Goal: Information Seeking & Learning: Find specific page/section

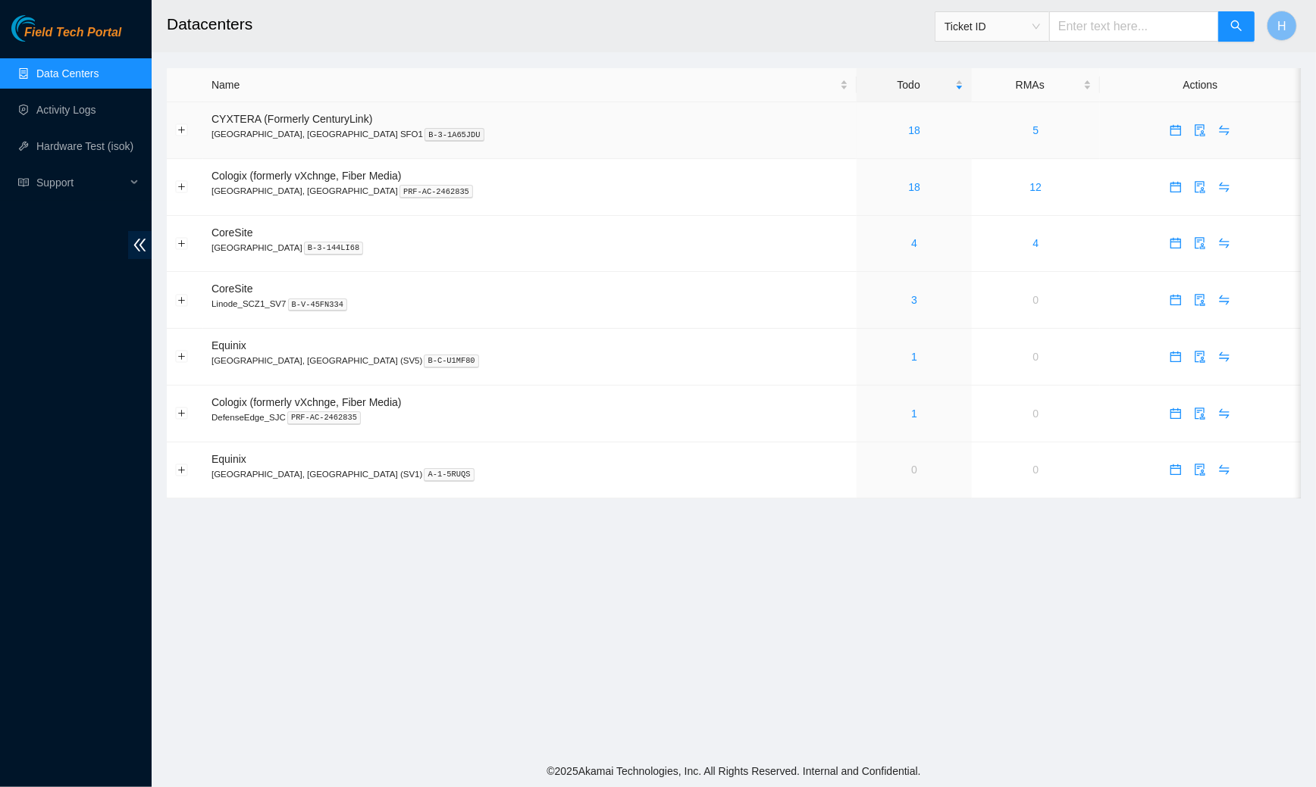
click at [865, 136] on div "18" at bounding box center [914, 130] width 98 height 17
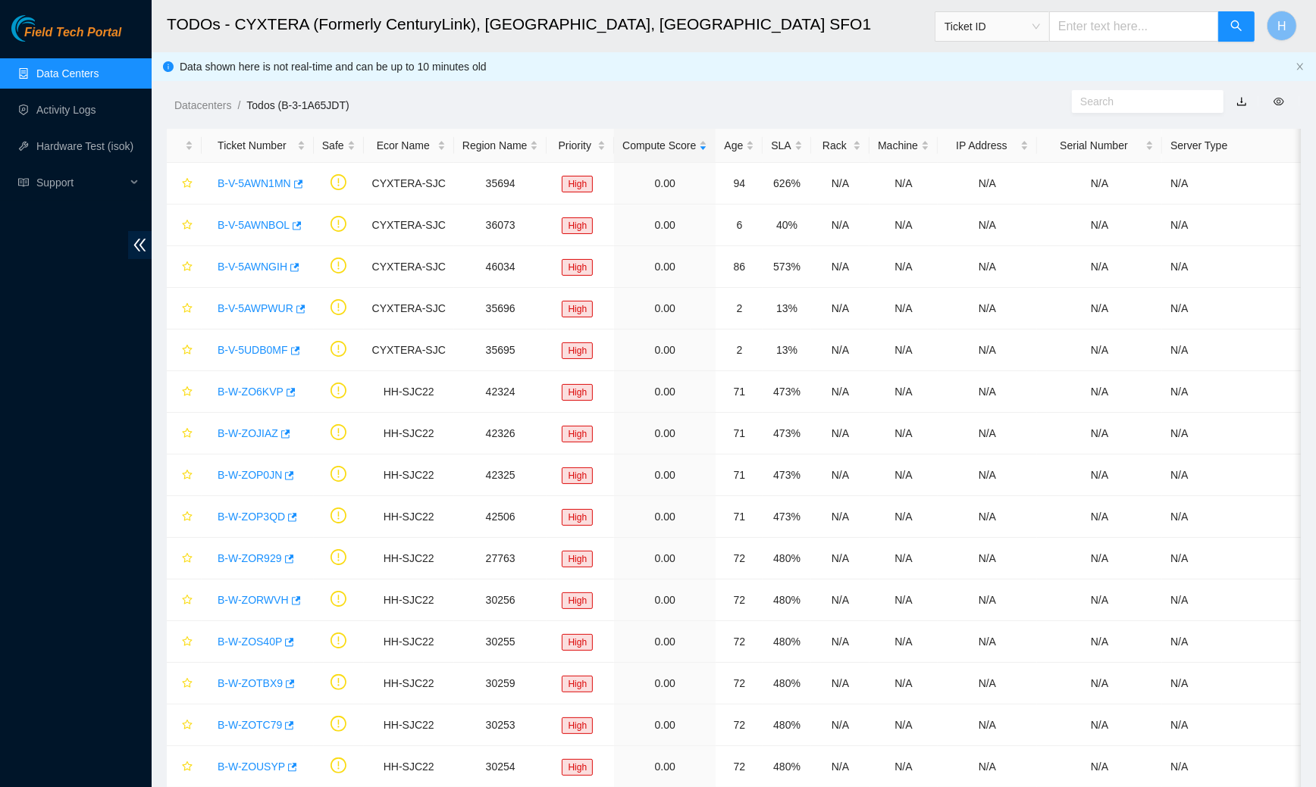
click at [1103, 102] on input "text" at bounding box center [1141, 101] width 123 height 17
paste input "B-V-5AWN1MN"
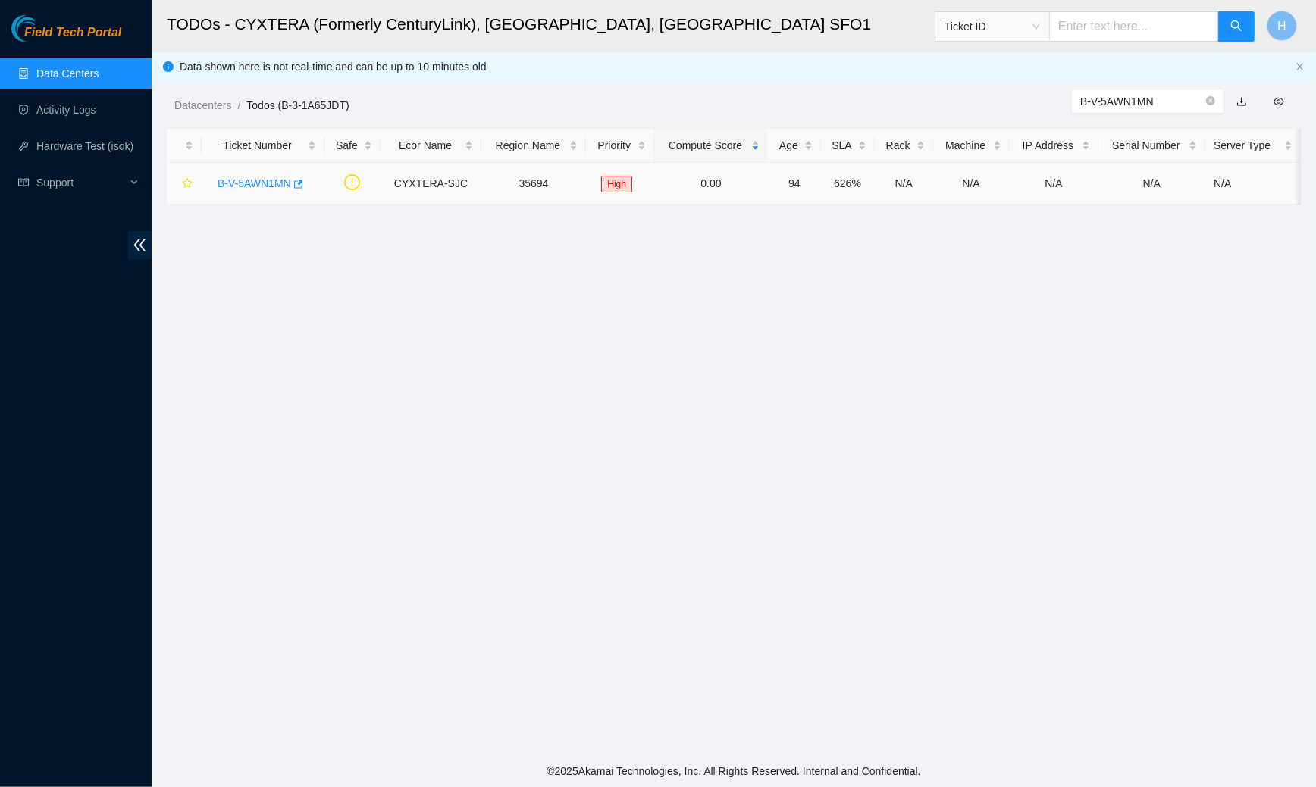
type input "B-V-5AWN1MN"
click at [270, 182] on link "B-V-5AWN1MN" at bounding box center [255, 183] width 74 height 12
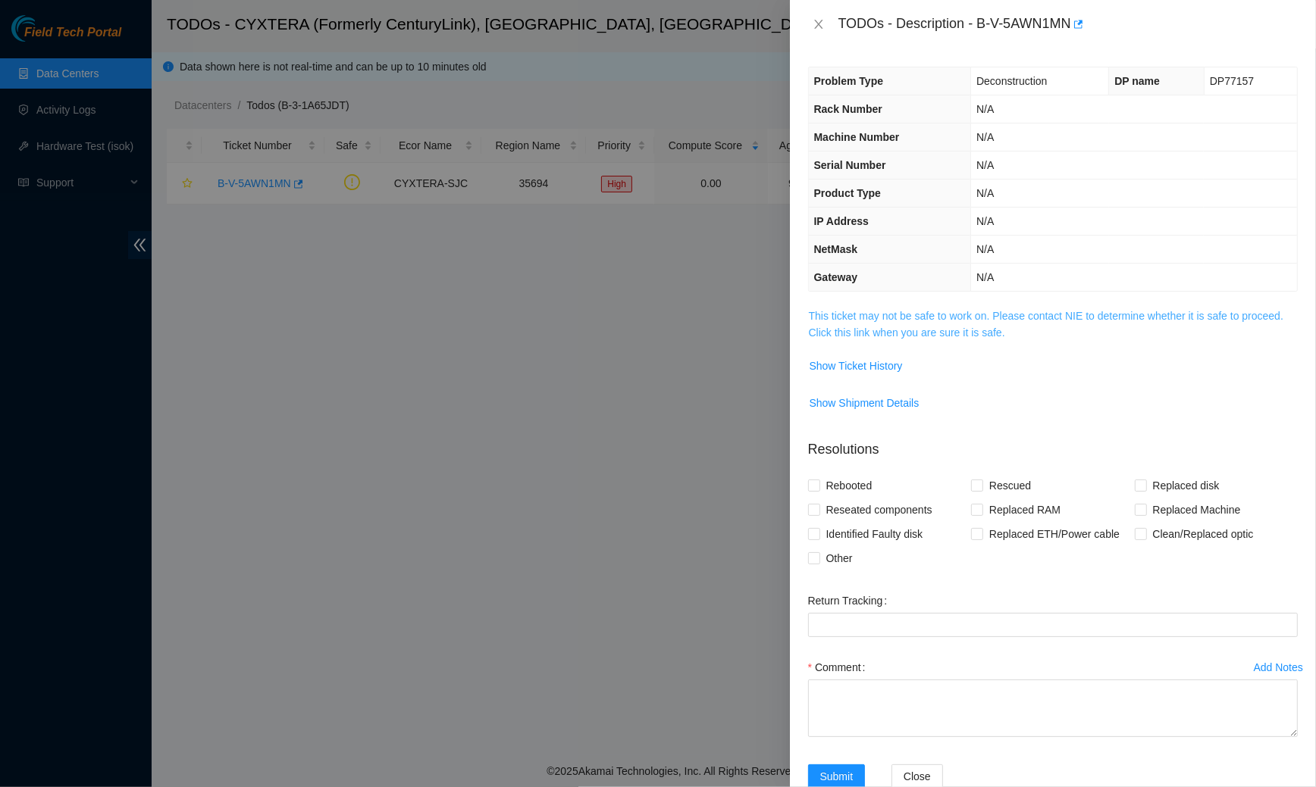
click at [840, 323] on link "This ticket may not be safe to work on. Please contact NIE to determine whether…" at bounding box center [1046, 324] width 474 height 29
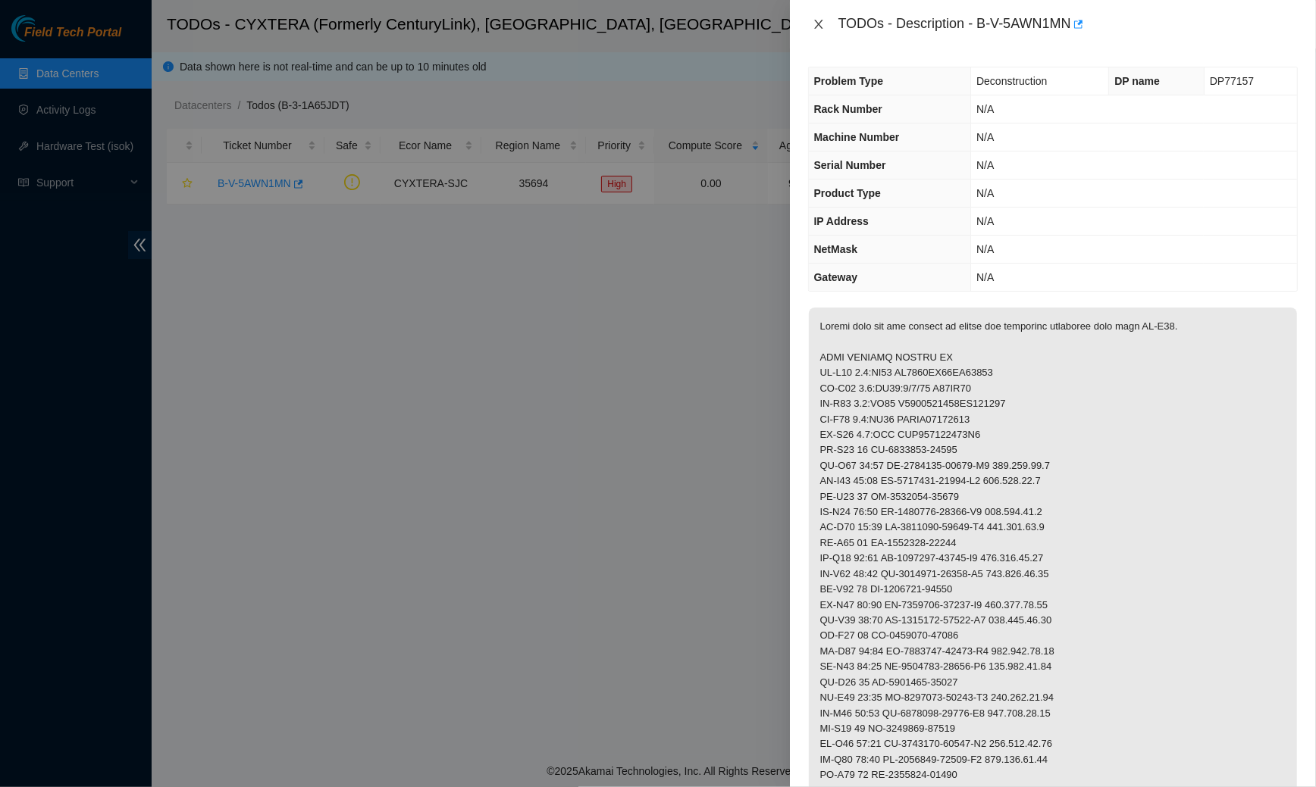
click at [824, 18] on icon "close" at bounding box center [818, 24] width 12 height 12
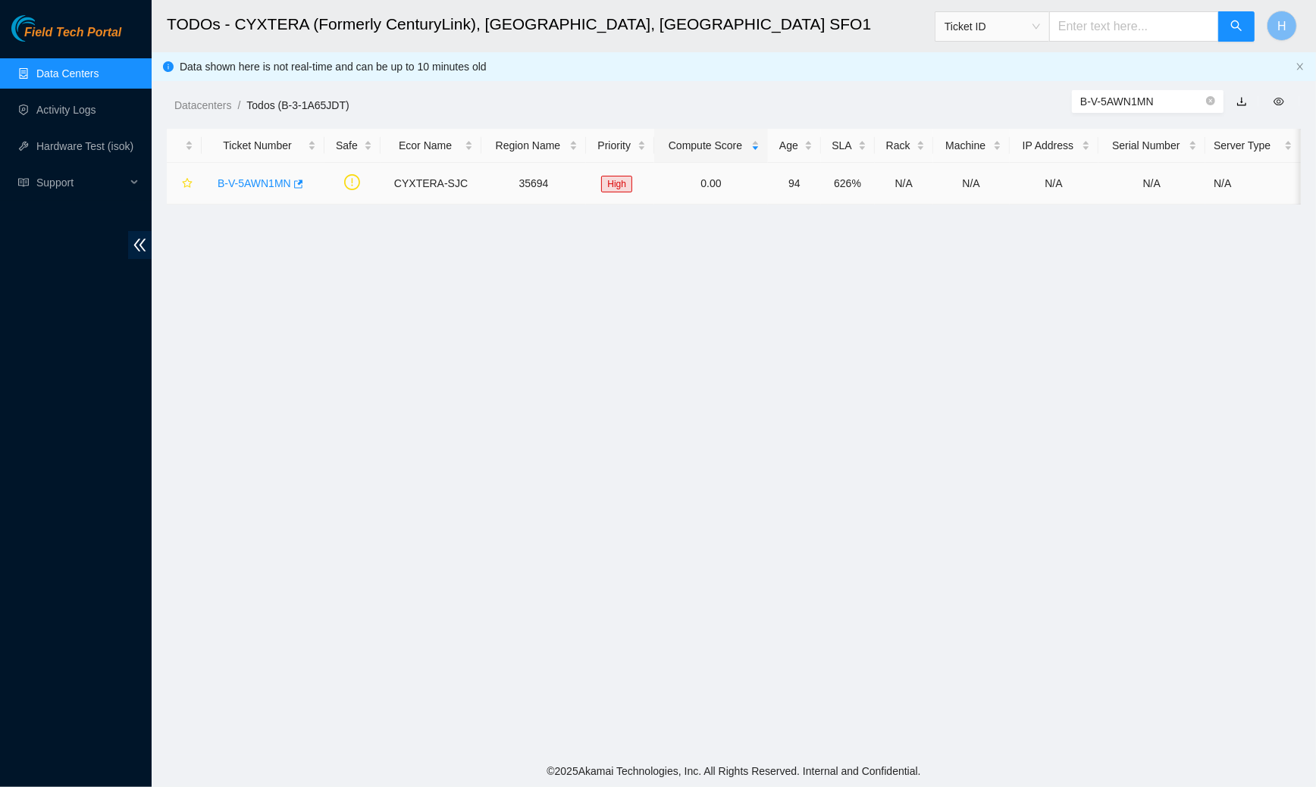
click at [271, 180] on link "B-V-5AWN1MN" at bounding box center [255, 183] width 74 height 12
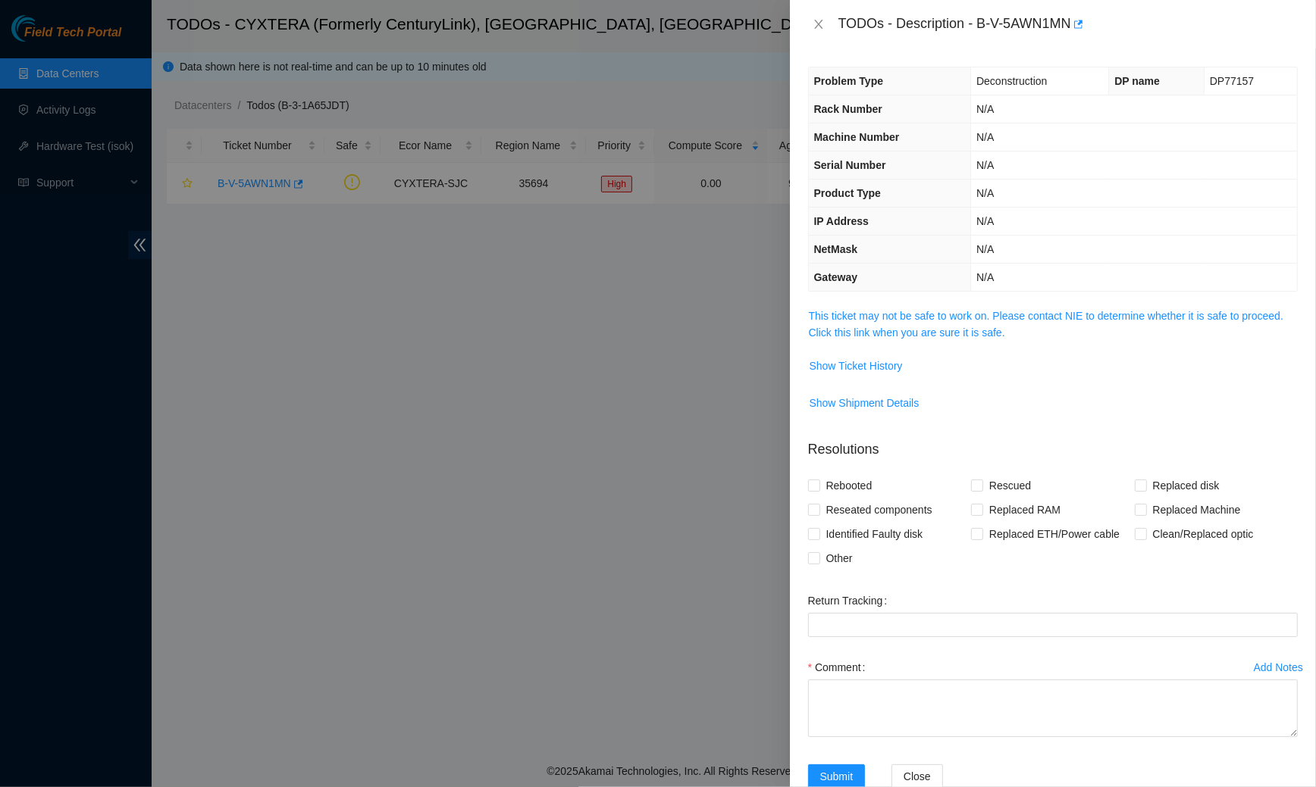
click at [885, 307] on td "This ticket may not be safe to work on. Please contact NIE to determine whether…" at bounding box center [1053, 330] width 490 height 46
click at [898, 333] on link "This ticket may not be safe to work on. Please contact NIE to determine whether…" at bounding box center [1046, 324] width 474 height 29
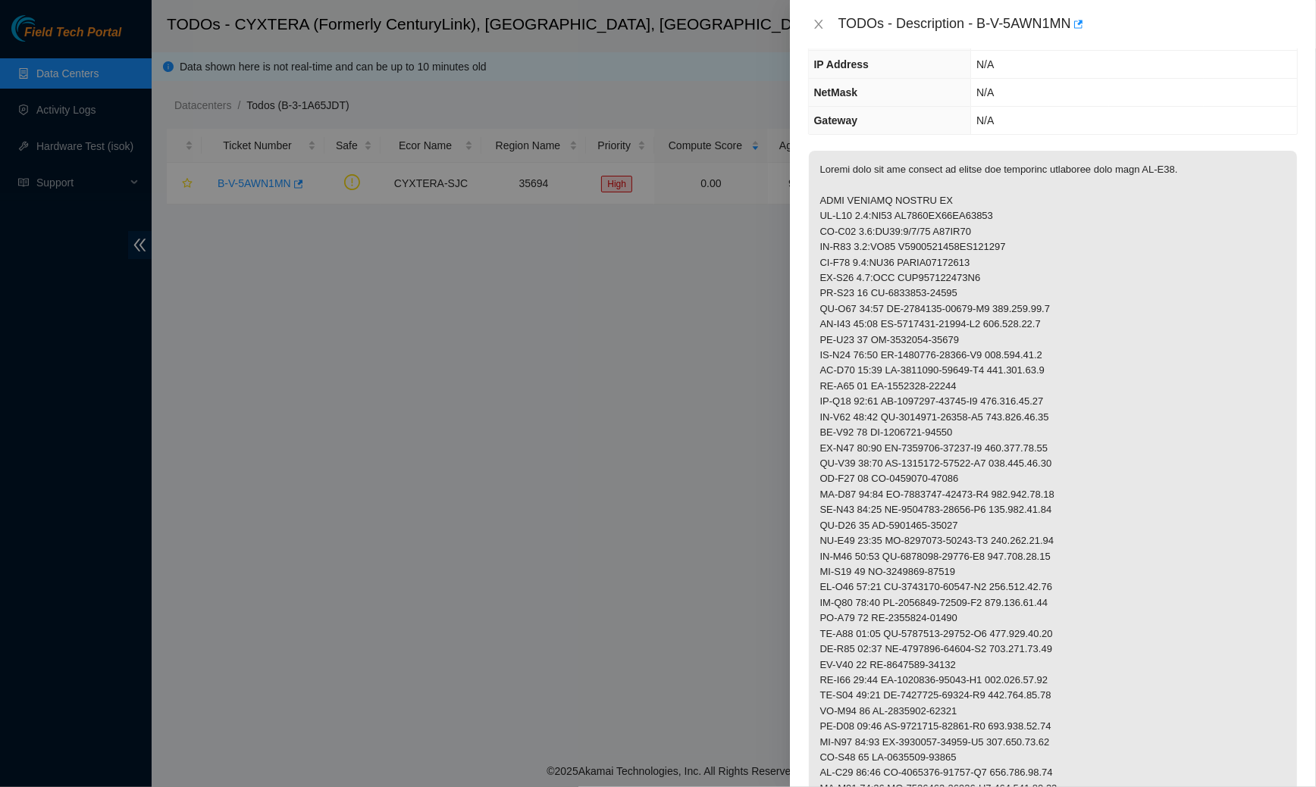
scroll to position [160, 0]
click at [812, 28] on icon "close" at bounding box center [818, 24] width 12 height 12
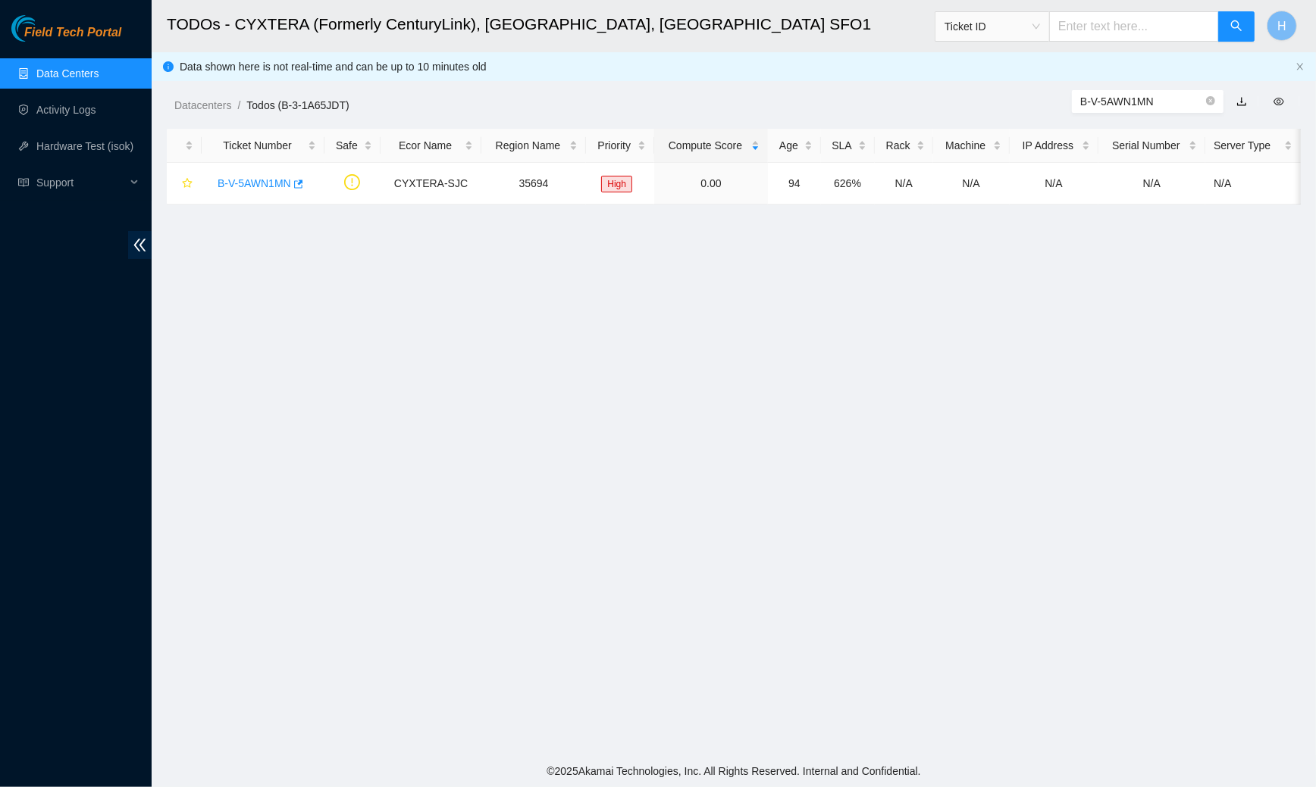
scroll to position [187, 0]
click at [99, 80] on link "Data Centers" at bounding box center [67, 73] width 62 height 12
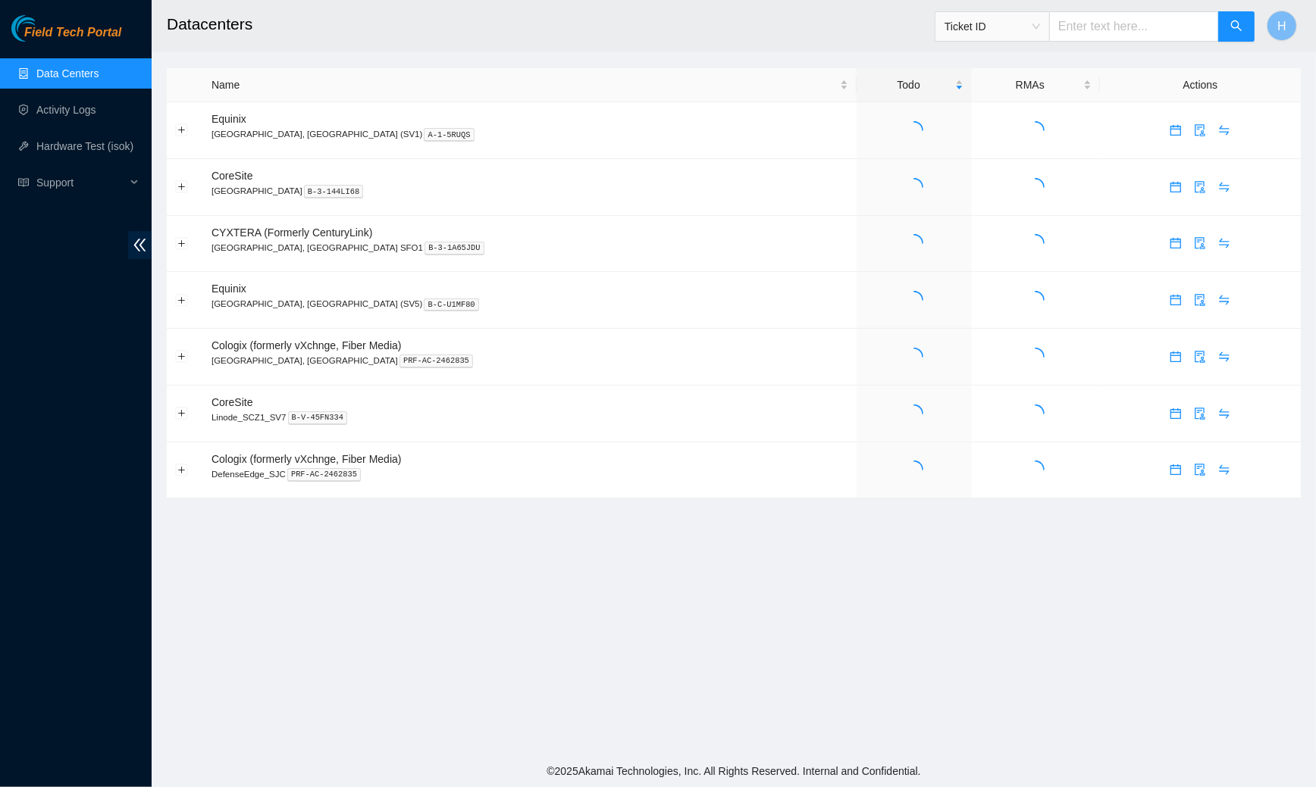
click at [99, 80] on link "Data Centers" at bounding box center [67, 73] width 62 height 12
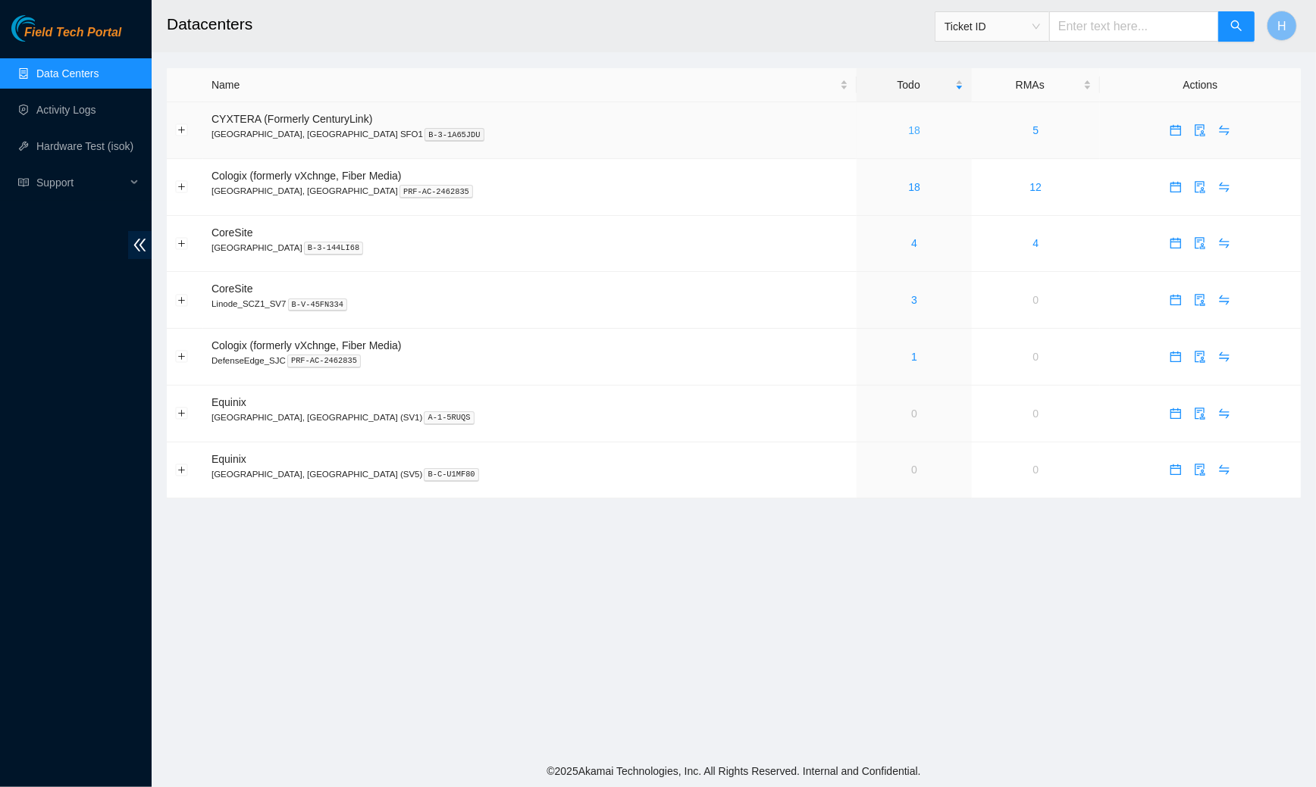
click at [908, 129] on link "18" at bounding box center [914, 130] width 12 height 12
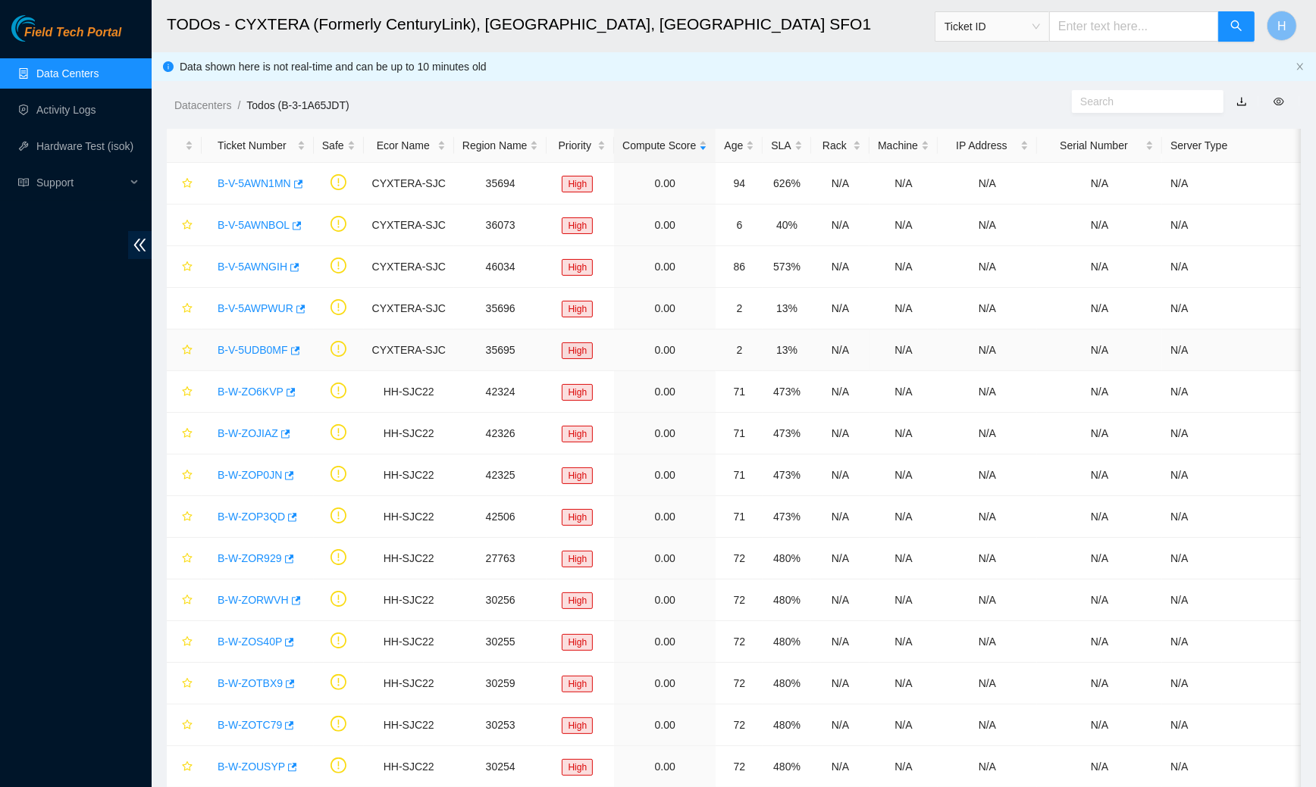
click at [272, 348] on link "B-V-5UDB0MF" at bounding box center [253, 350] width 70 height 12
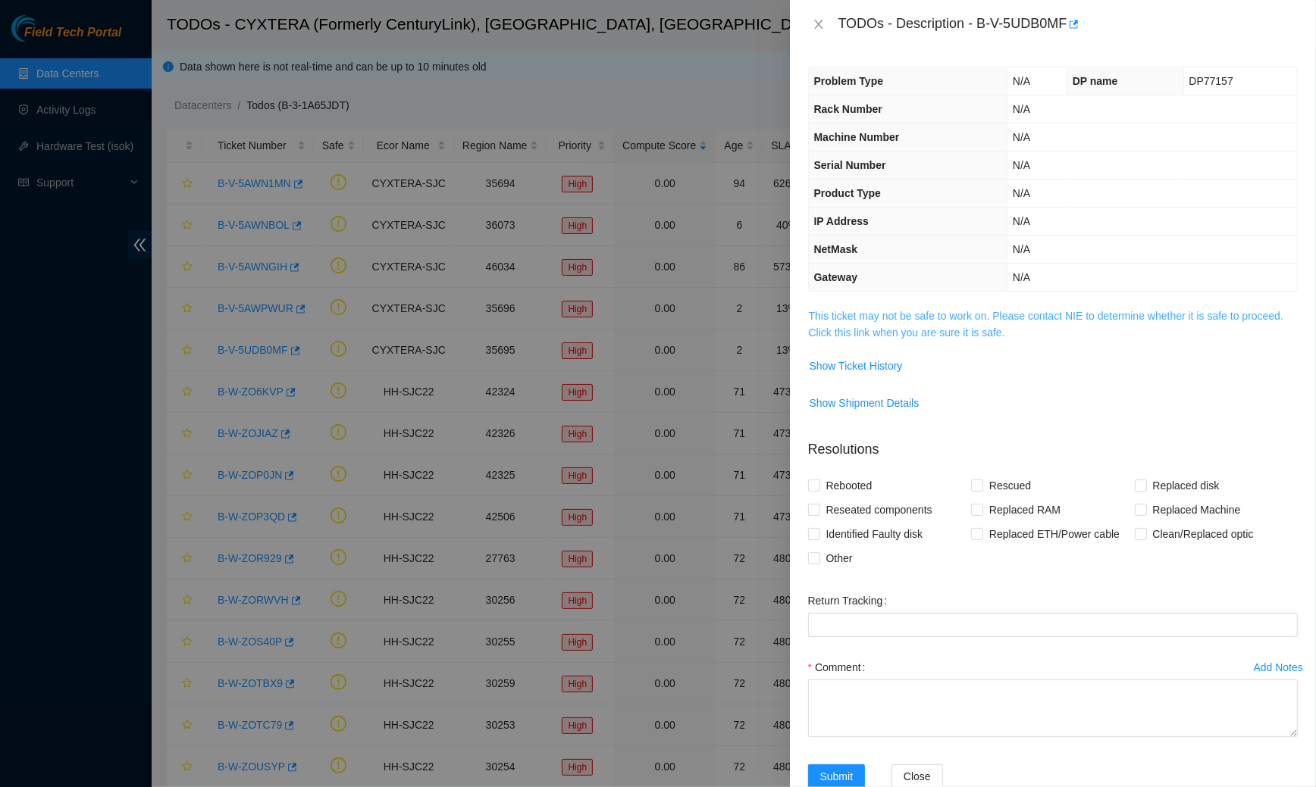
click at [903, 317] on link "This ticket may not be safe to work on. Please contact NIE to determine whether…" at bounding box center [1046, 324] width 474 height 29
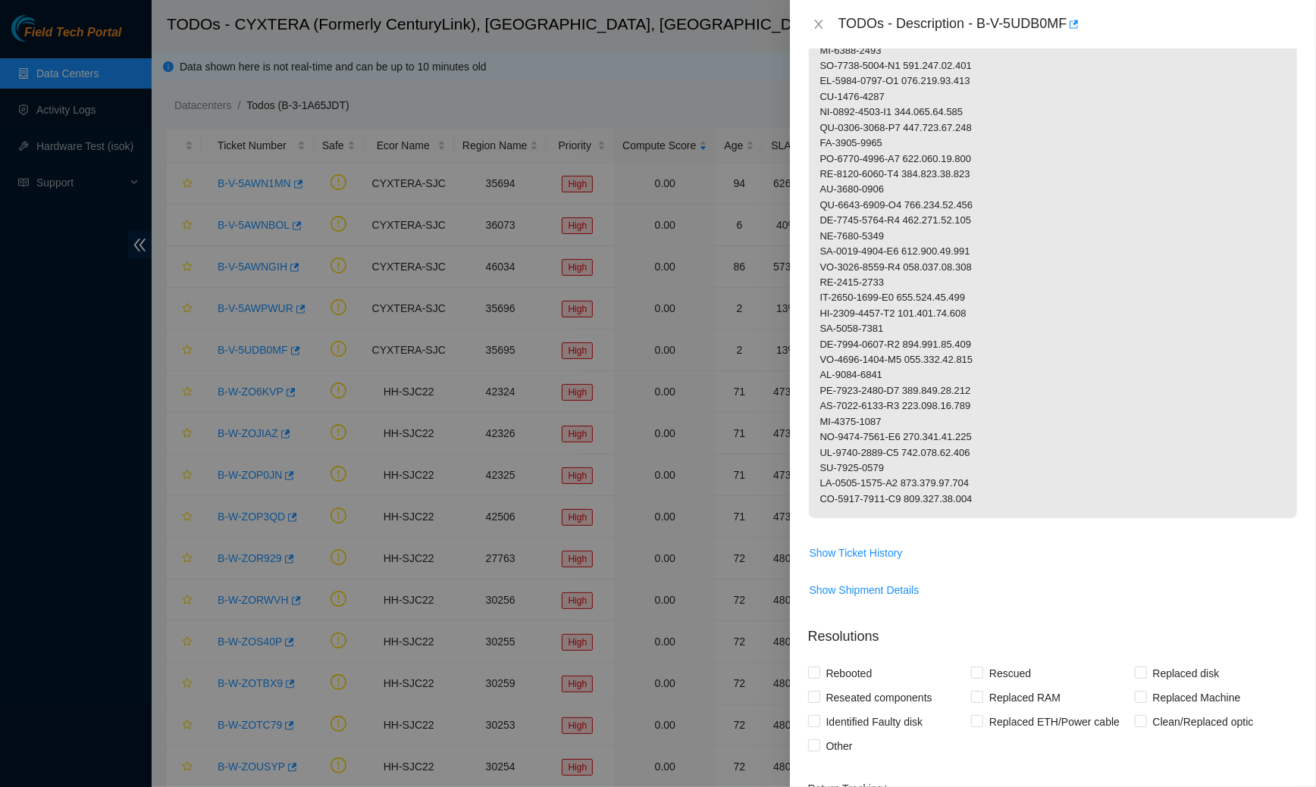
scroll to position [1365, 0]
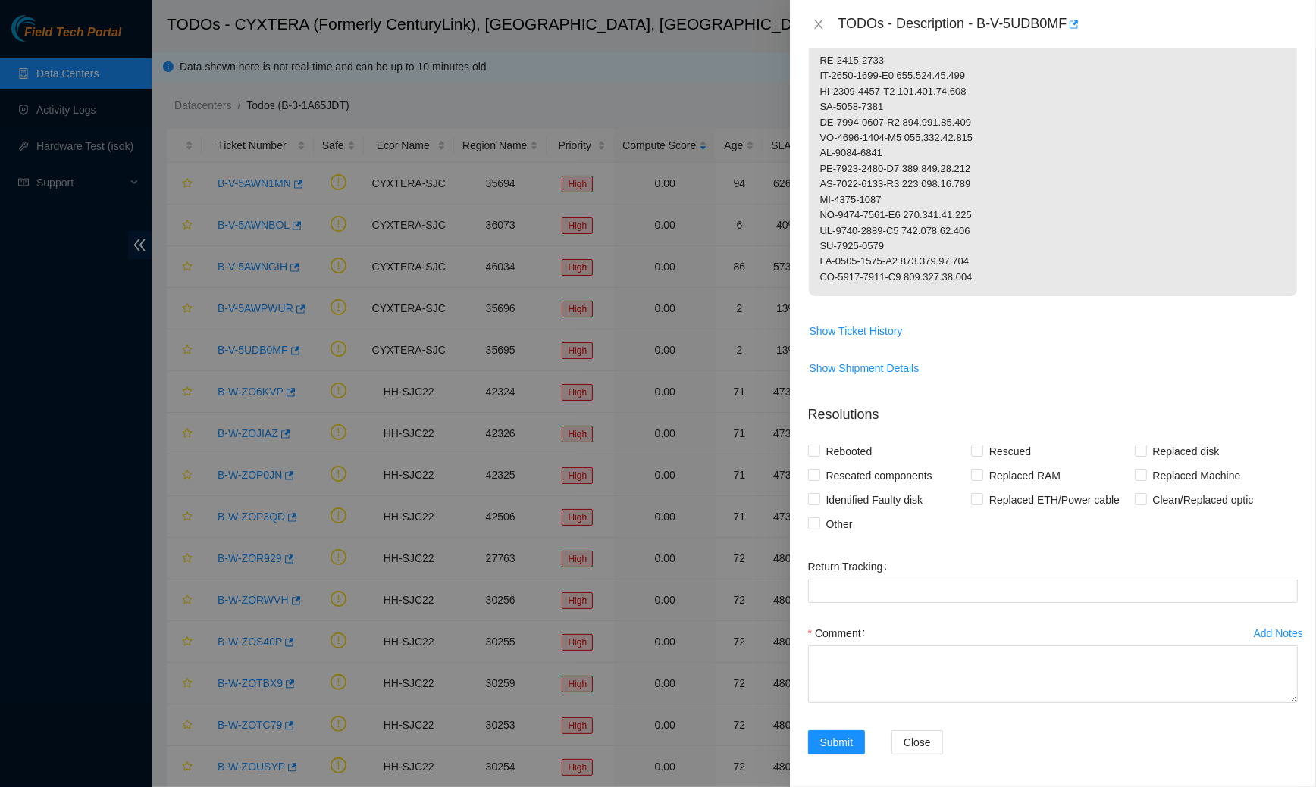
click at [821, 39] on div "TODOs - Description - B-V-5UDB0MF" at bounding box center [1053, 24] width 526 height 49
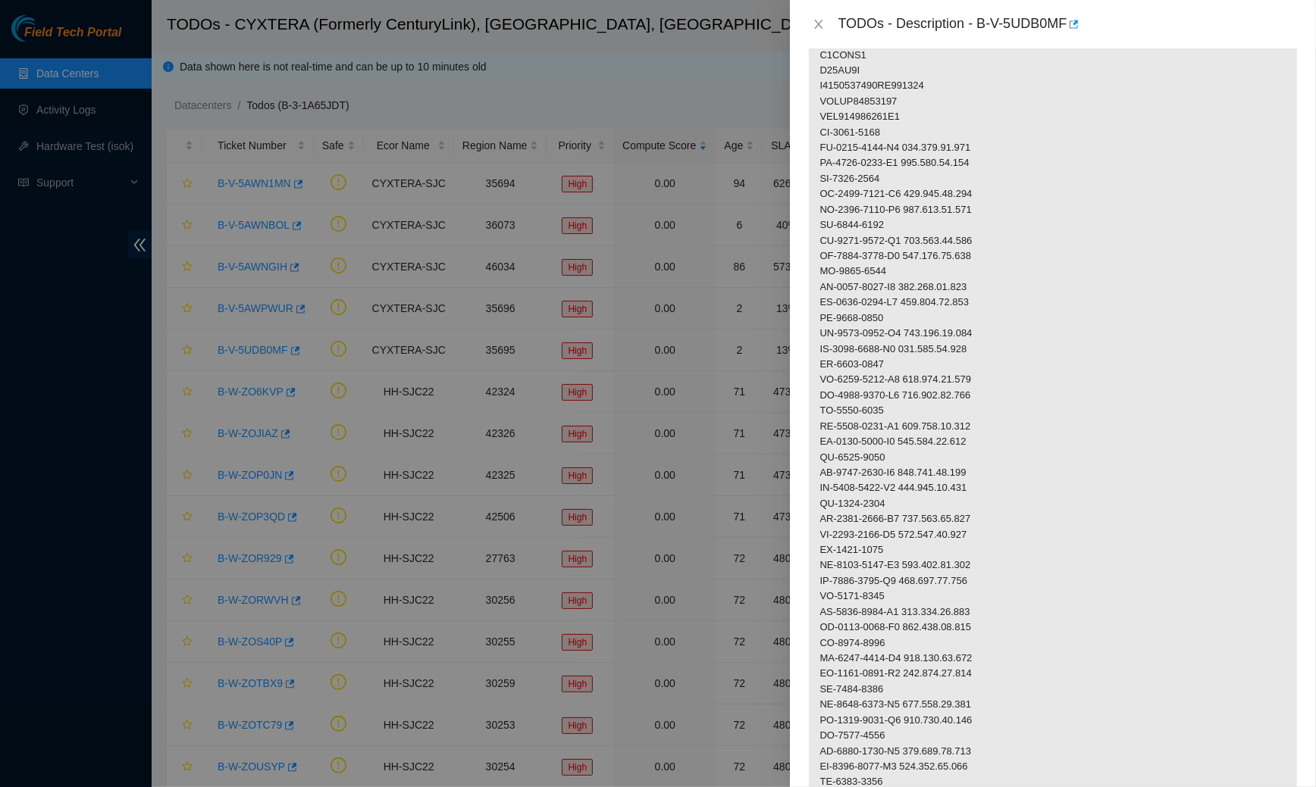
scroll to position [0, 0]
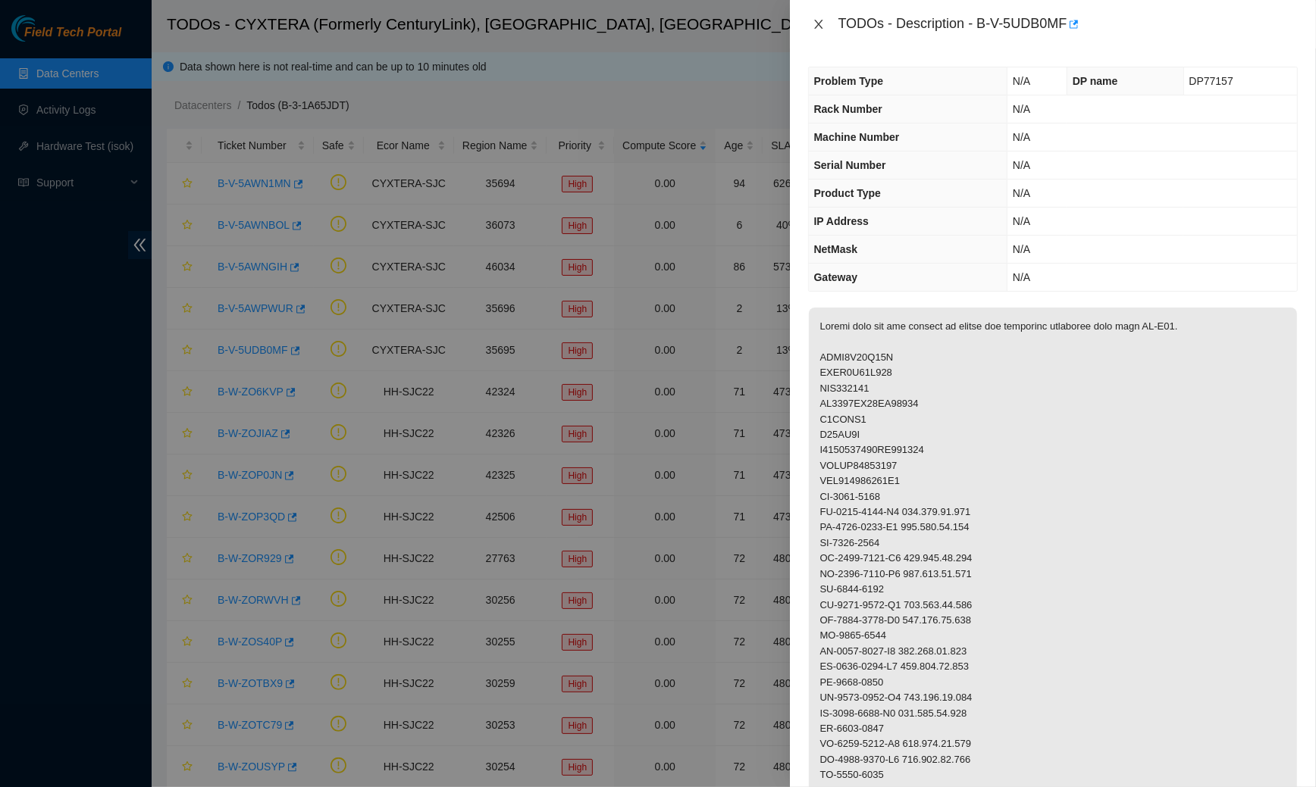
click at [824, 28] on icon "close" at bounding box center [818, 24] width 12 height 12
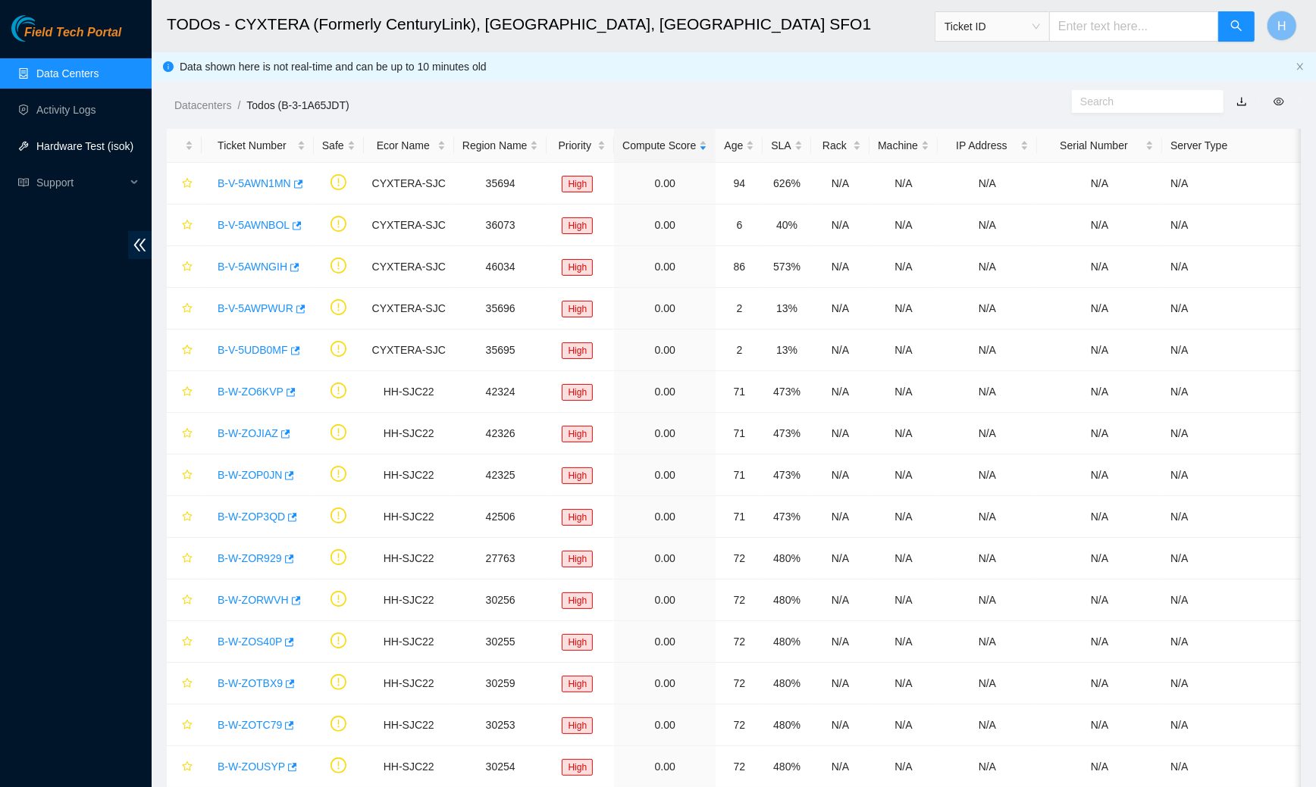
click at [72, 140] on link "Hardware Test (isok)" at bounding box center [84, 146] width 97 height 12
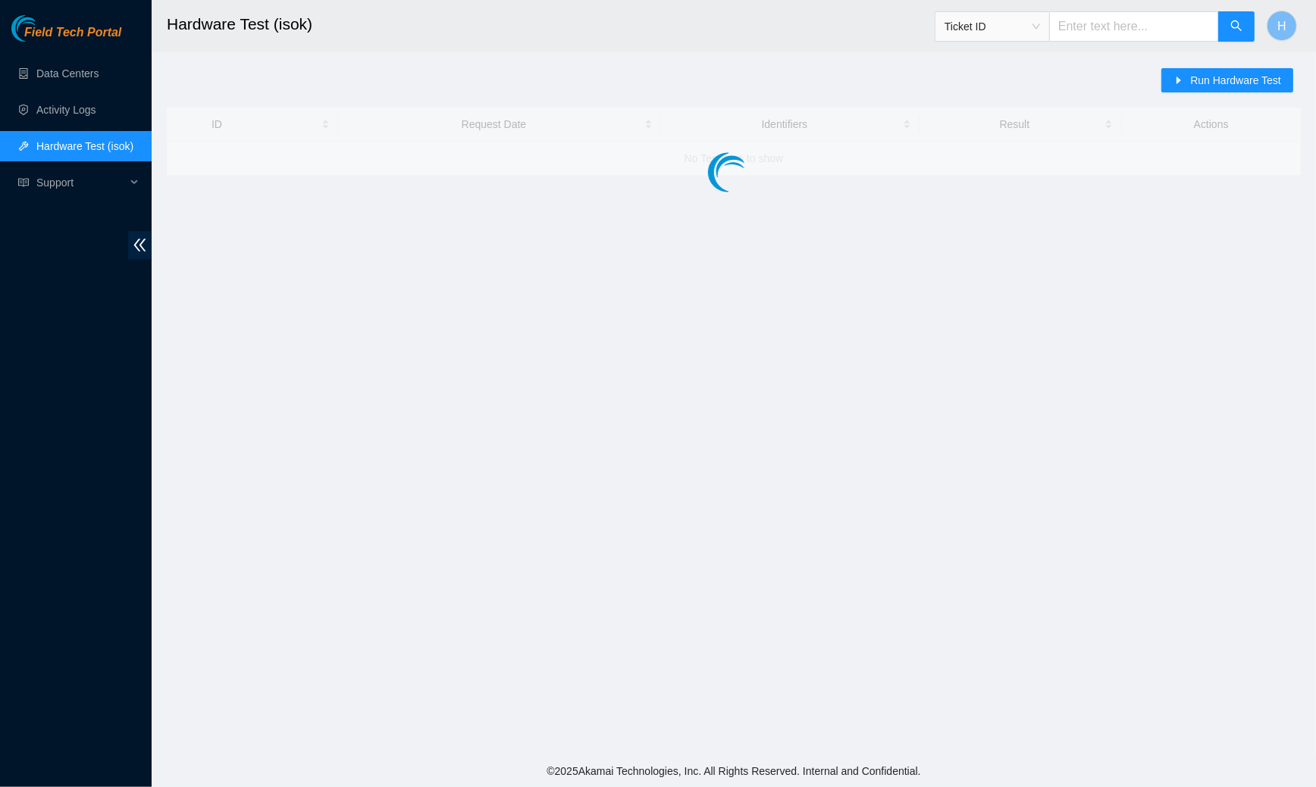
click at [70, 92] on ul "Data Centers Activity Logs Hardware Test (isok) Support" at bounding box center [76, 128] width 152 height 146
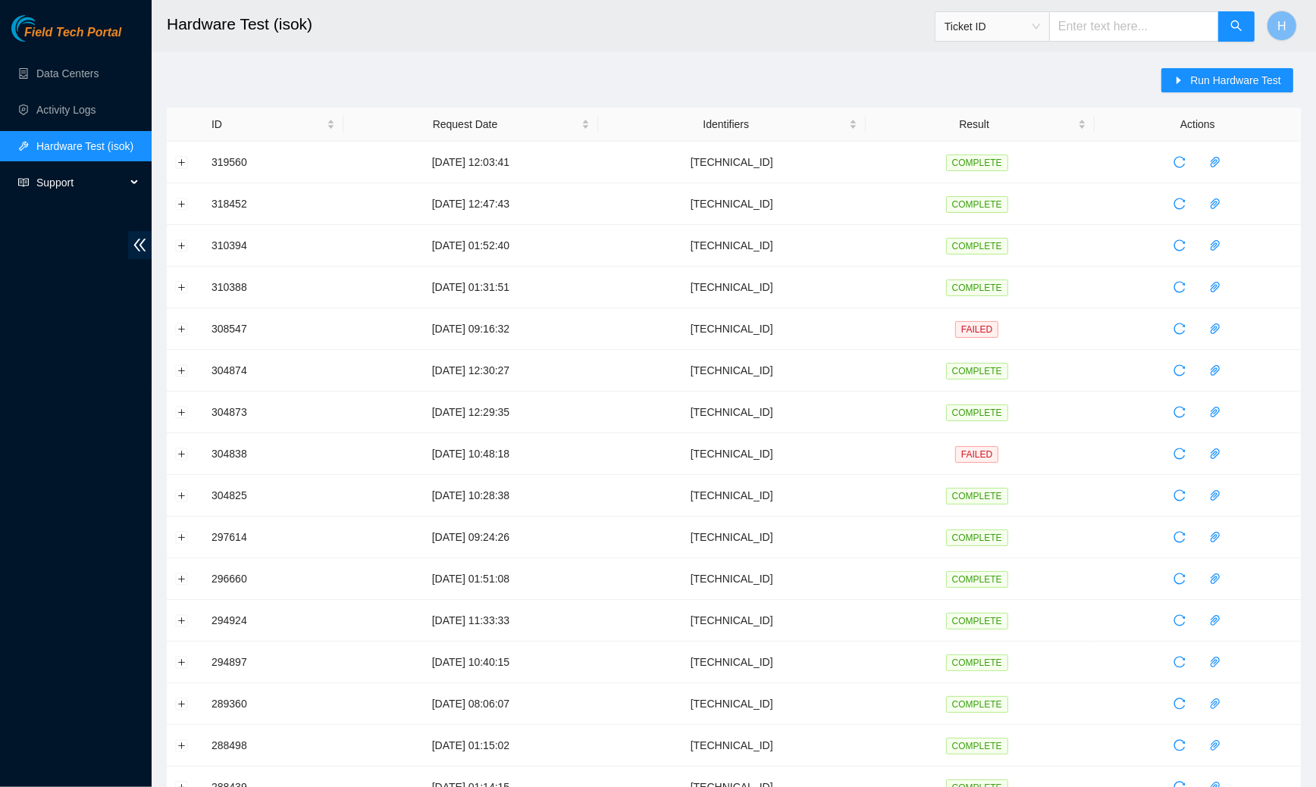
click at [59, 171] on span "Support" at bounding box center [80, 182] width 89 height 30
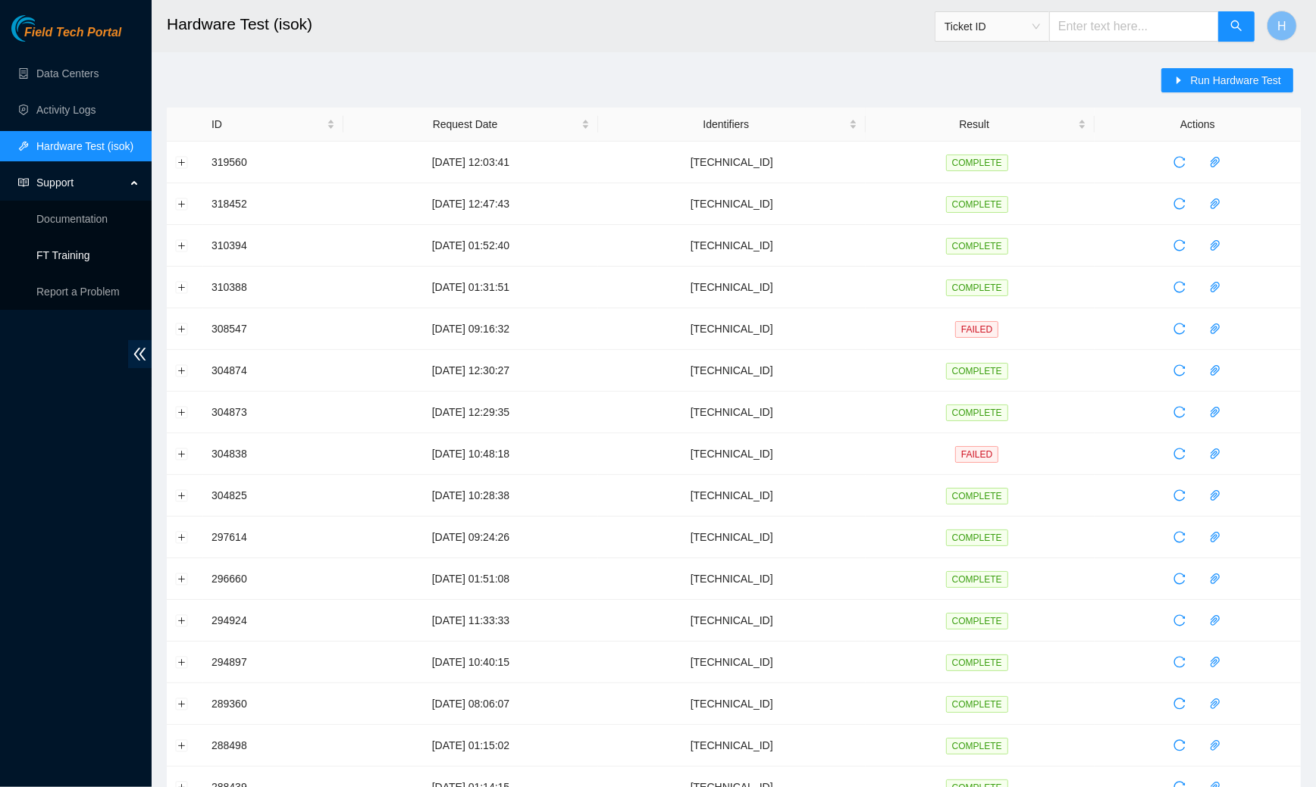
click at [75, 253] on link "FT Training" at bounding box center [63, 255] width 54 height 12
click at [92, 91] on ul "Data Centers Activity Logs Hardware Test (isok) Support Documentation FT Traini…" at bounding box center [76, 182] width 152 height 255
click at [92, 80] on link "Data Centers" at bounding box center [67, 73] width 62 height 12
